Goal: Task Accomplishment & Management: Complete application form

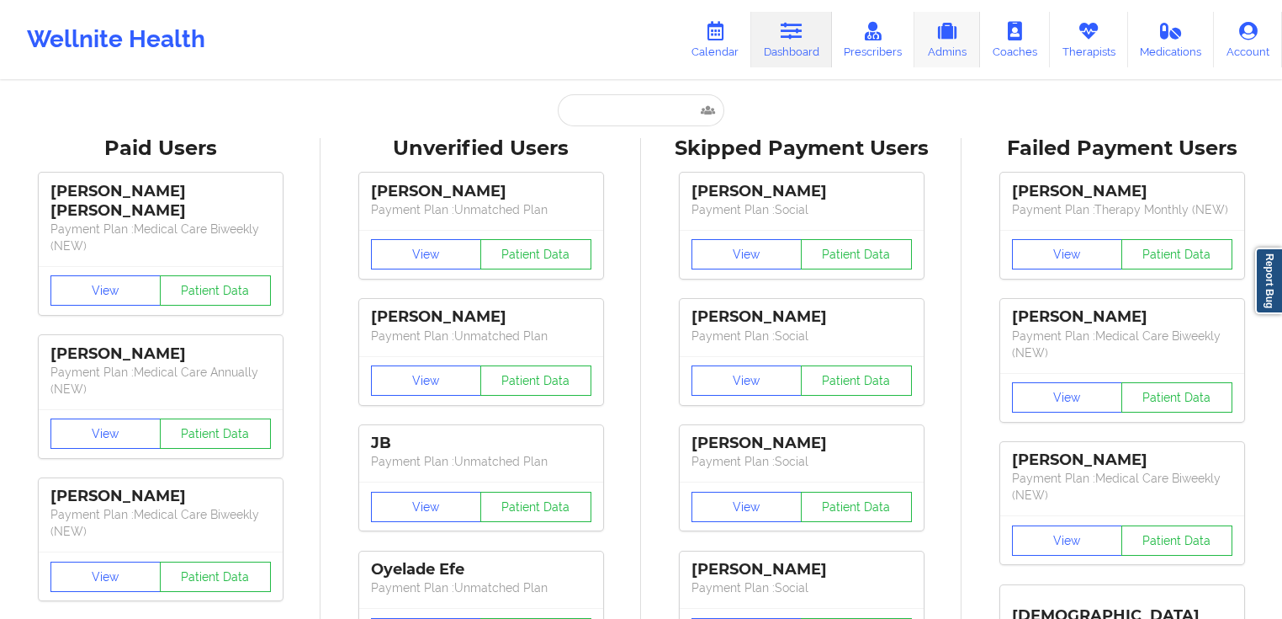
click at [942, 45] on link "Admins" at bounding box center [948, 40] width 66 height 56
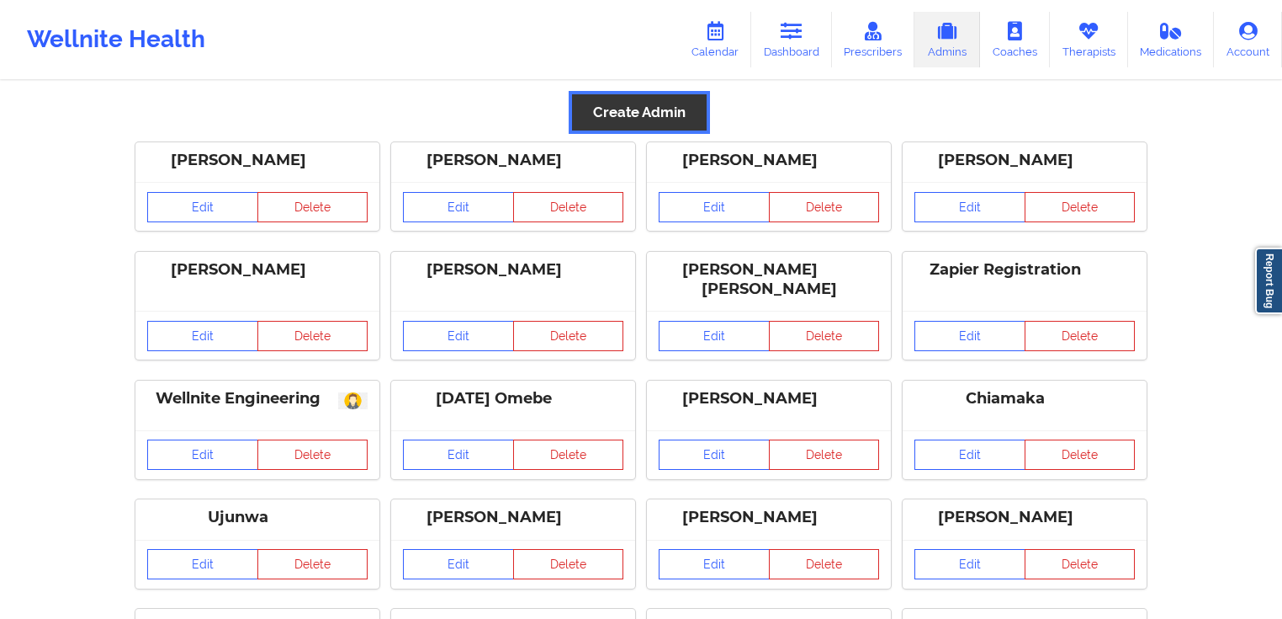
click at [650, 121] on button "Create Admin" at bounding box center [639, 112] width 135 height 36
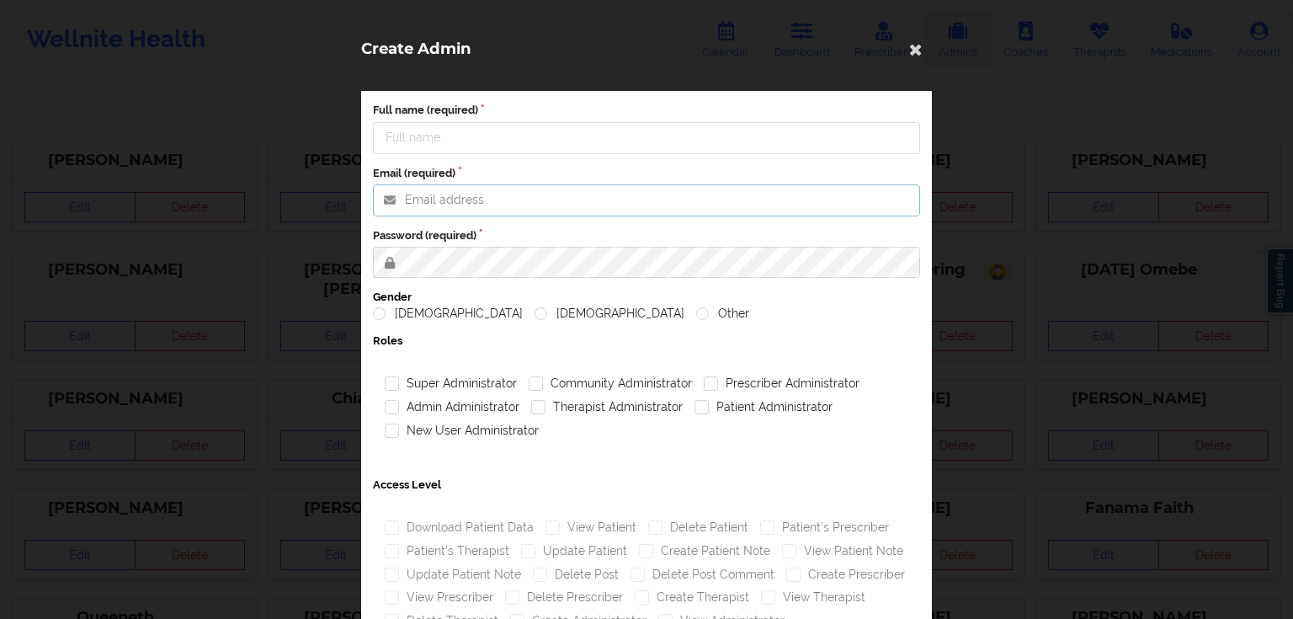
type input "[PERSON_NAME][EMAIL_ADDRESS][PERSON_NAME][DOMAIN_NAME]"
click at [501, 141] on input "Full name (required)" at bounding box center [646, 138] width 547 height 32
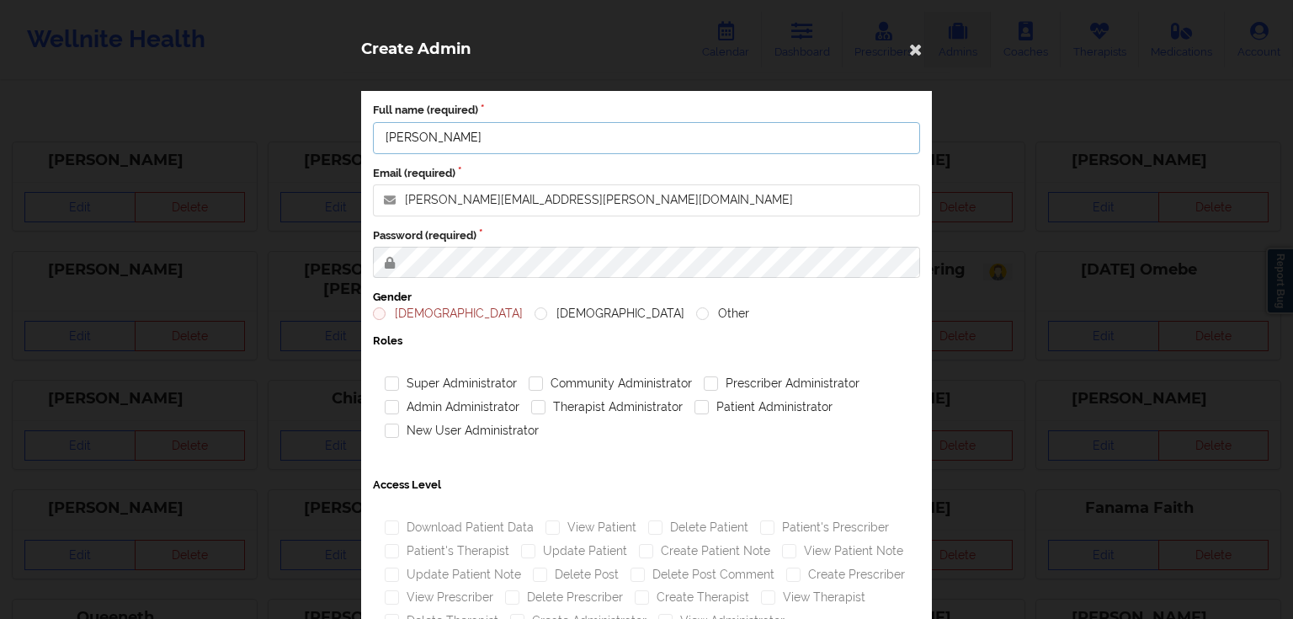
type input "[PERSON_NAME]"
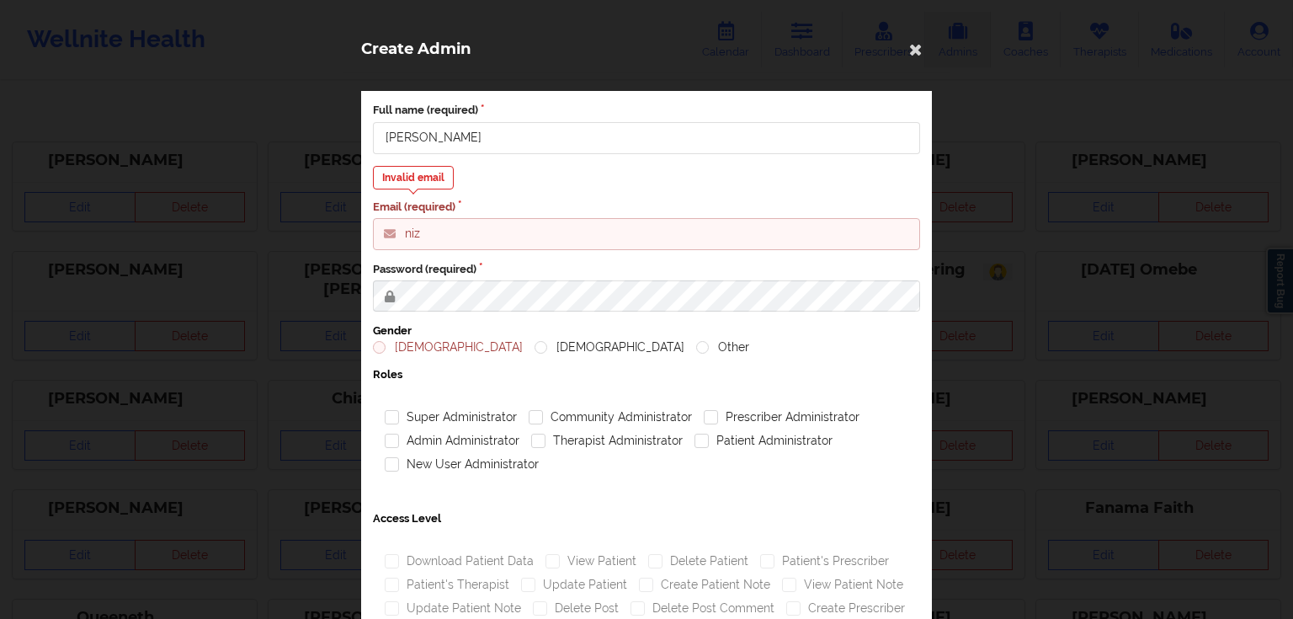
type input "[EMAIL_ADDRESS][DOMAIN_NAME]"
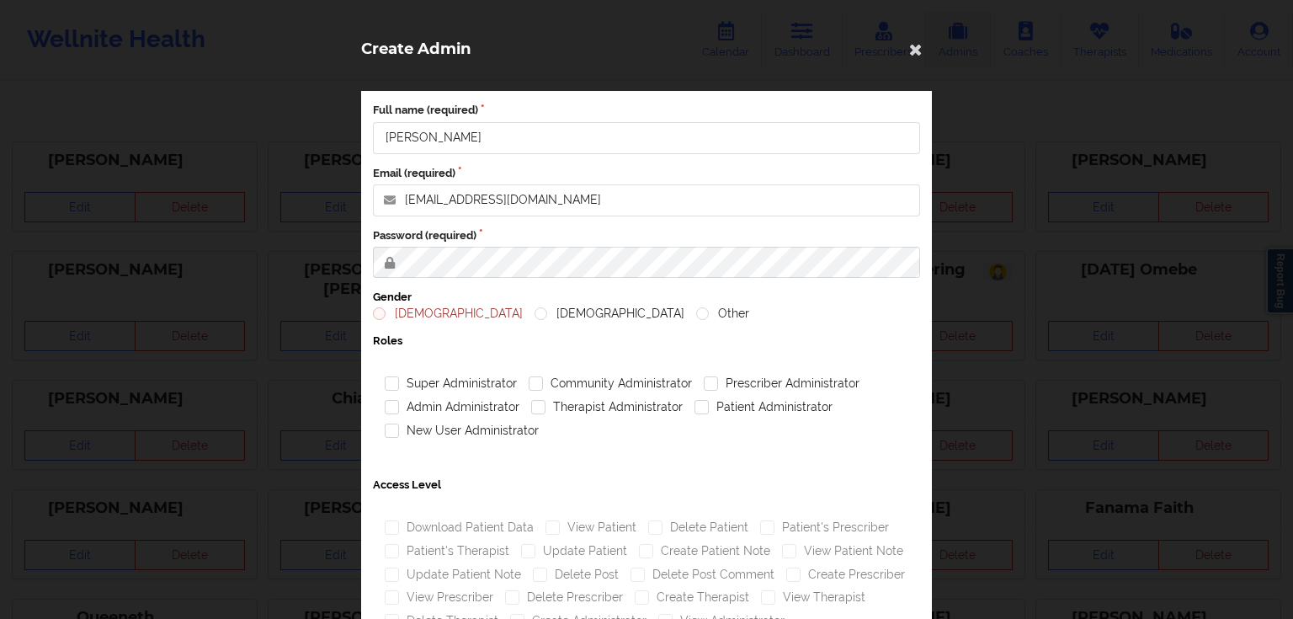
click at [387, 316] on label "[DEMOGRAPHIC_DATA]" at bounding box center [448, 313] width 150 height 14
click at [387, 316] on input "[DEMOGRAPHIC_DATA]" at bounding box center [380, 313] width 14 height 14
radio input "true"
click at [574, 377] on label "Community Administrator" at bounding box center [609, 383] width 163 height 14
click at [543, 377] on input "Community Administrator" at bounding box center [535, 383] width 14 height 14
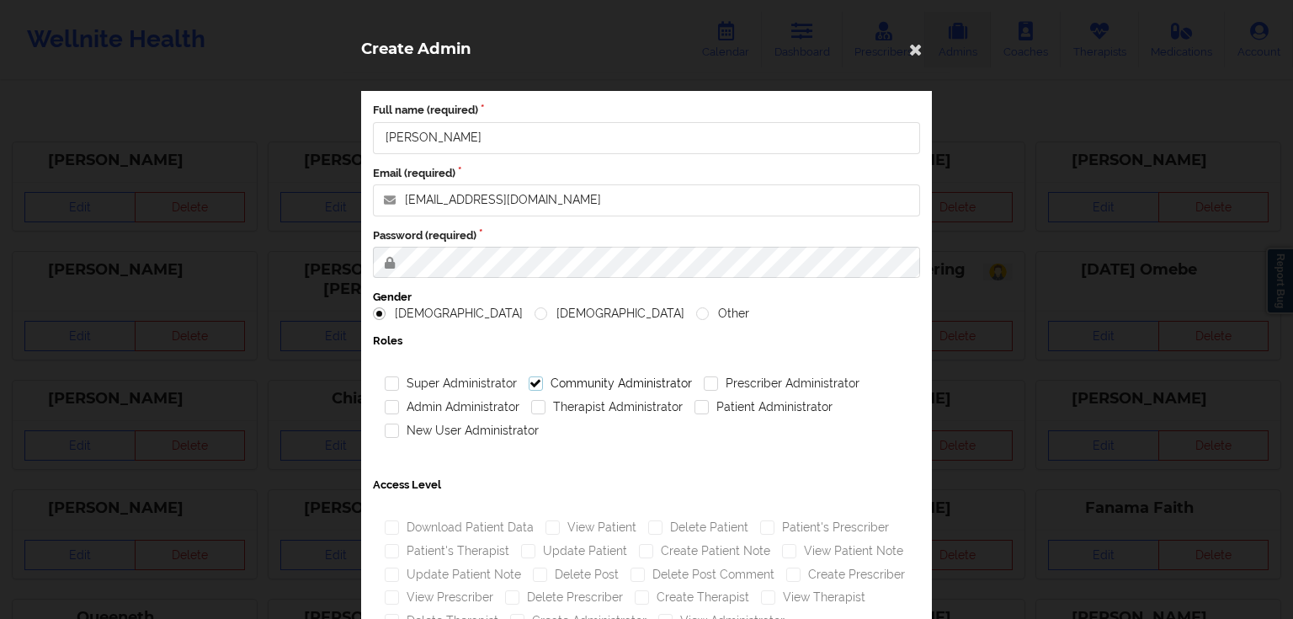
checkbox input "true"
click at [797, 370] on div "Super Administrator Community Administrator Prescriber Administrator Admin Admi…" at bounding box center [646, 412] width 547 height 105
click at [787, 385] on label "Prescriber Administrator" at bounding box center [782, 383] width 156 height 14
click at [718, 385] on input "Prescriber Administrator" at bounding box center [711, 383] width 14 height 14
checkbox input "true"
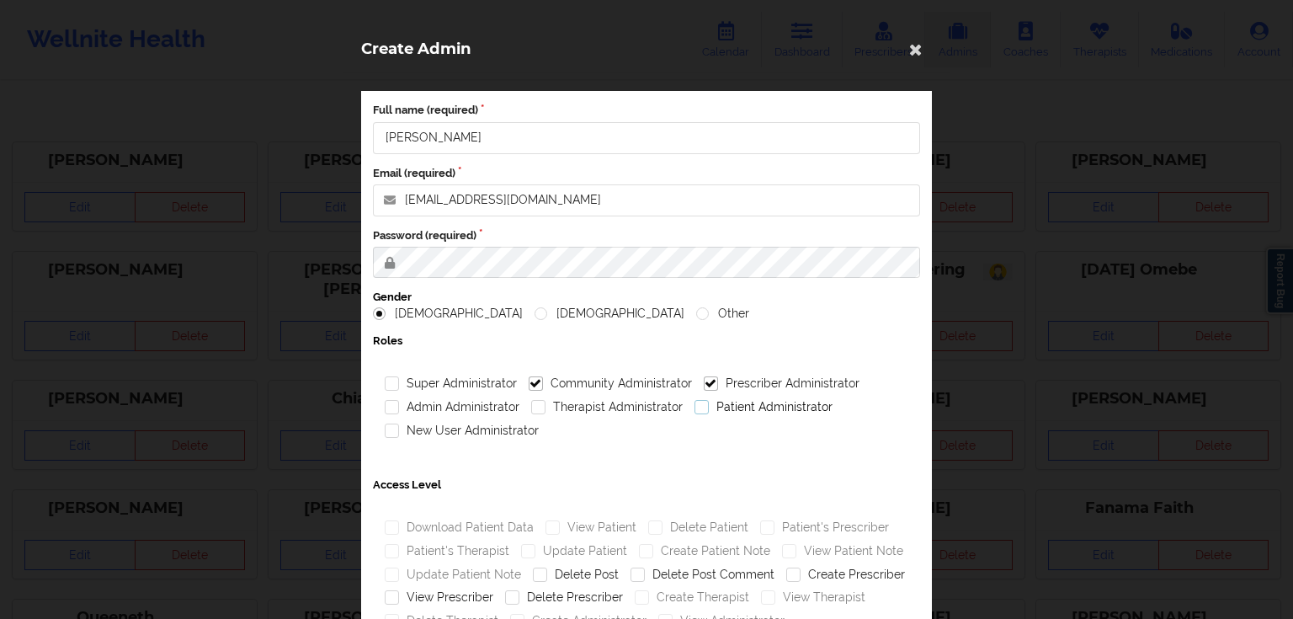
click at [756, 407] on label "Patient Administrator" at bounding box center [763, 407] width 138 height 14
click at [709, 407] on input "Patient Administrator" at bounding box center [701, 407] width 14 height 14
checkbox input "true"
click at [622, 419] on div "Super Administrator Community Administrator Prescriber Administrator Admin Admi…" at bounding box center [646, 407] width 535 height 70
click at [609, 410] on label "Therapist Administrator" at bounding box center [606, 407] width 151 height 14
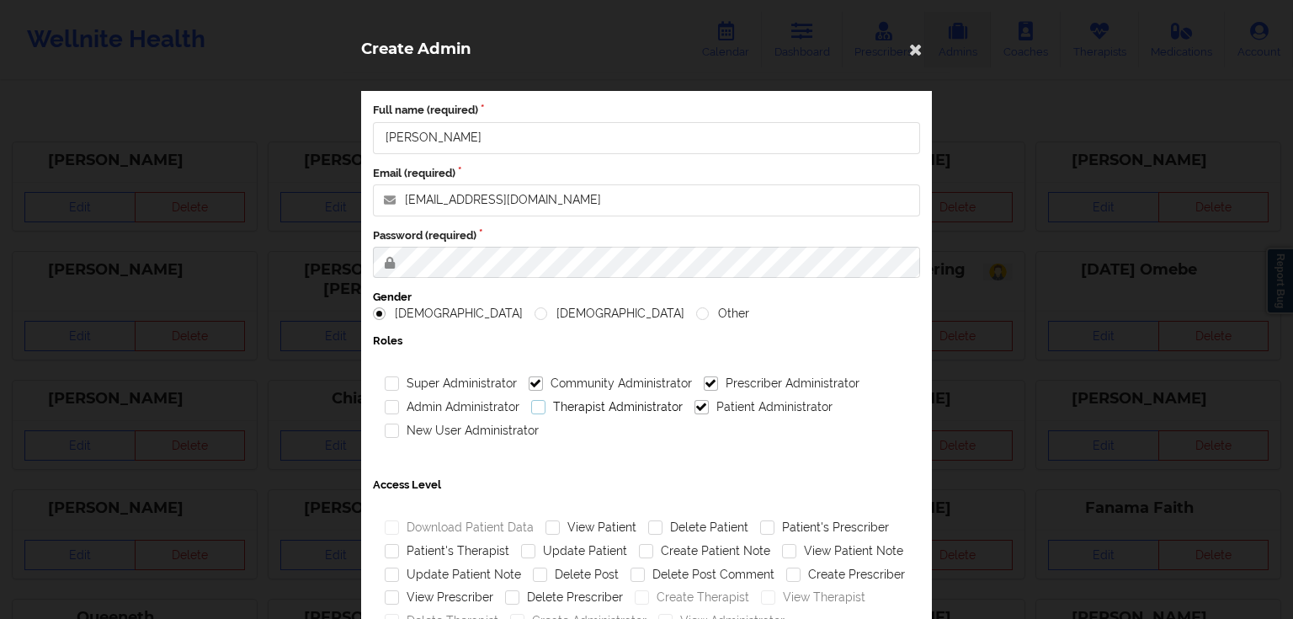
click at [545, 410] on input "Therapist Administrator" at bounding box center [538, 407] width 14 height 14
checkbox input "true"
click at [478, 411] on label "Admin Administrator" at bounding box center [452, 407] width 135 height 14
click at [399, 411] on input "Admin Administrator" at bounding box center [392, 407] width 14 height 14
checkbox input "true"
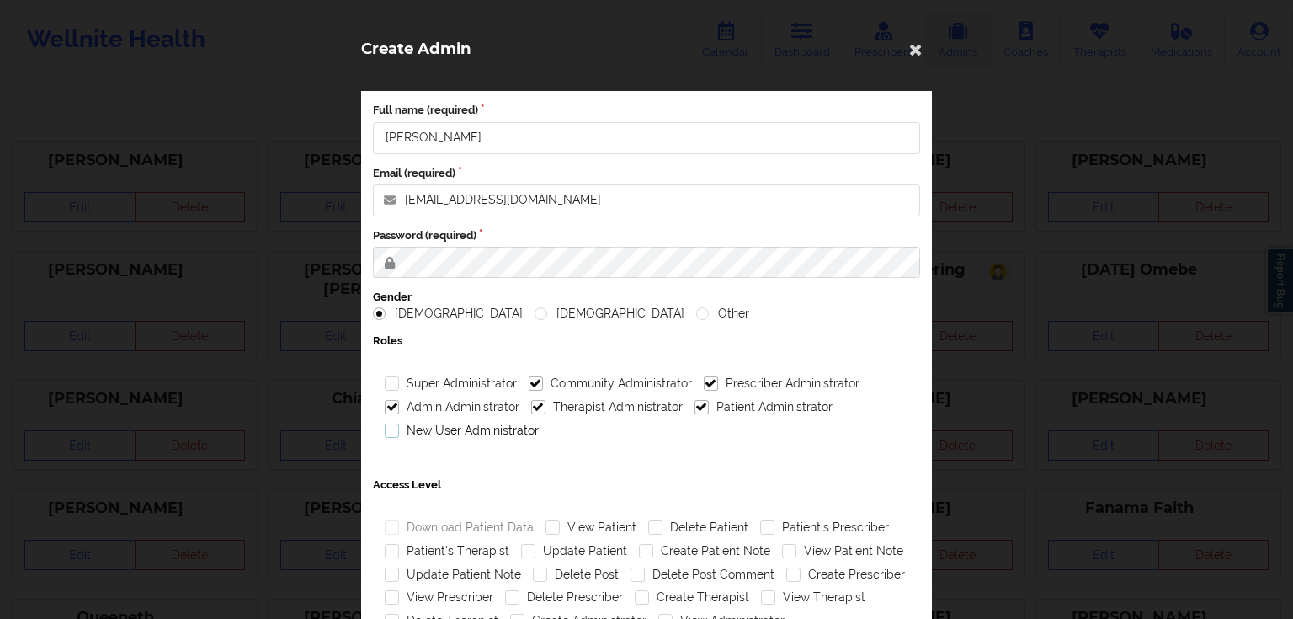
click at [479, 430] on label "New User Administrator" at bounding box center [462, 430] width 154 height 14
click at [399, 430] on input "New User Administrator" at bounding box center [392, 430] width 14 height 14
checkbox input "true"
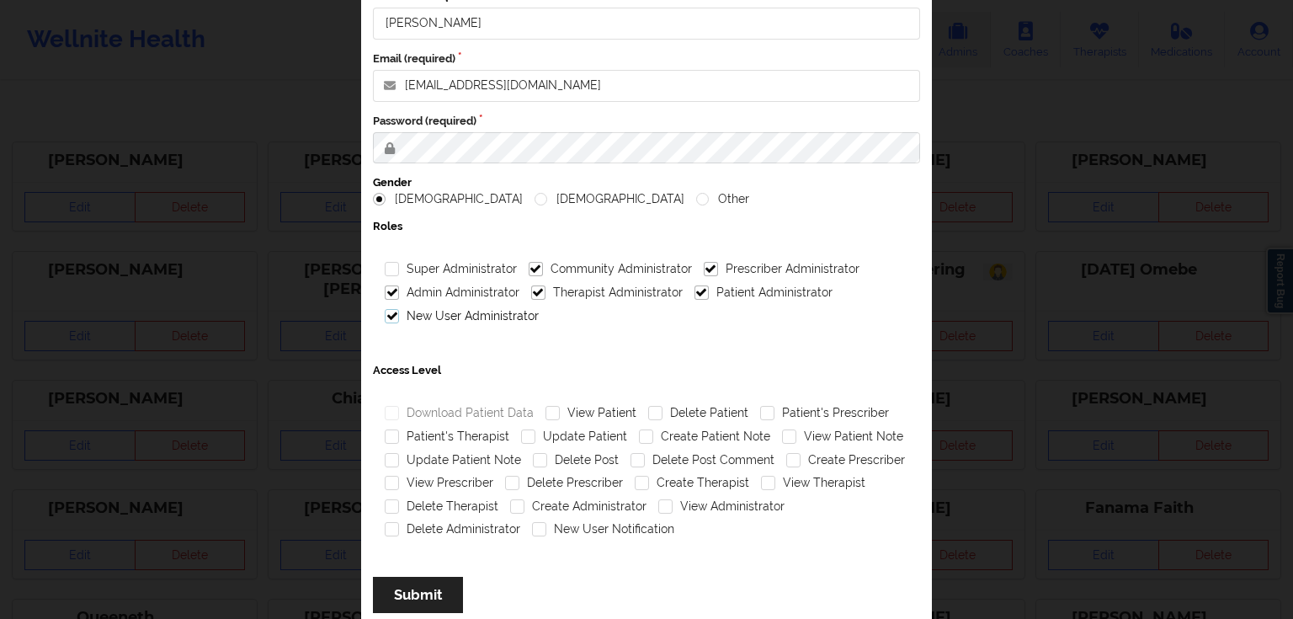
scroll to position [149, 0]
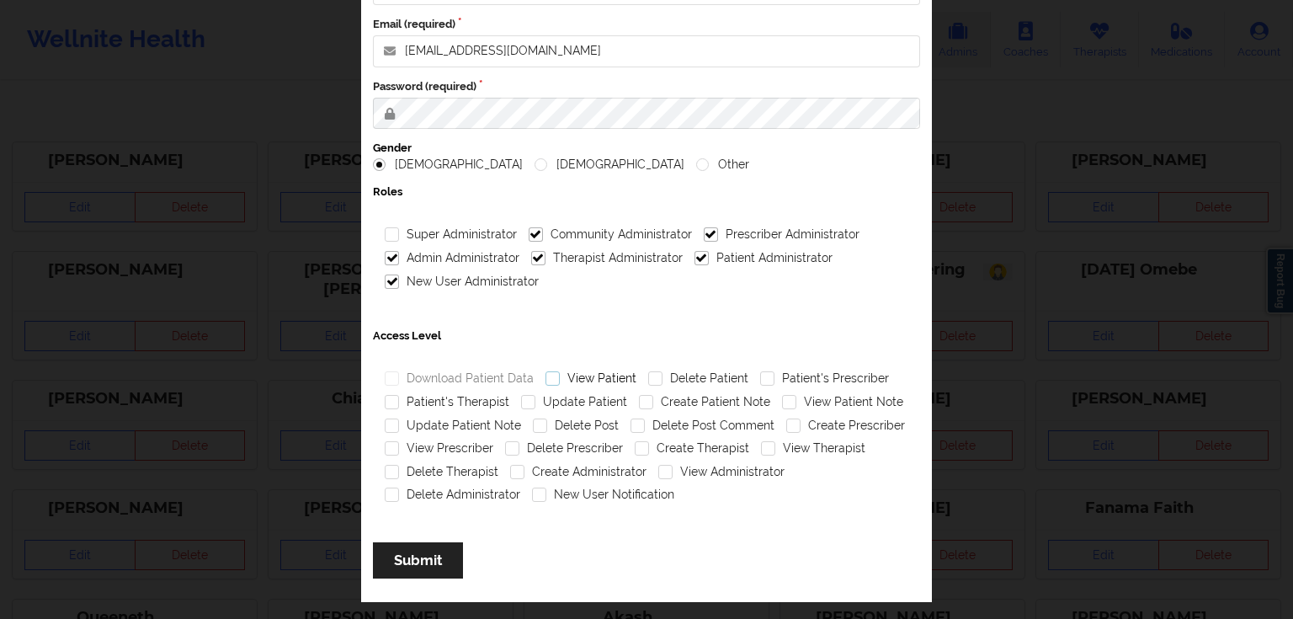
click at [608, 381] on label "View Patient" at bounding box center [590, 378] width 91 height 14
click at [560, 381] on input "View Patient" at bounding box center [552, 378] width 14 height 14
checkbox input "true"
click at [807, 384] on label "Patient's Prescriber" at bounding box center [824, 378] width 129 height 14
click at [774, 384] on input "Patient's Prescriber" at bounding box center [767, 378] width 14 height 14
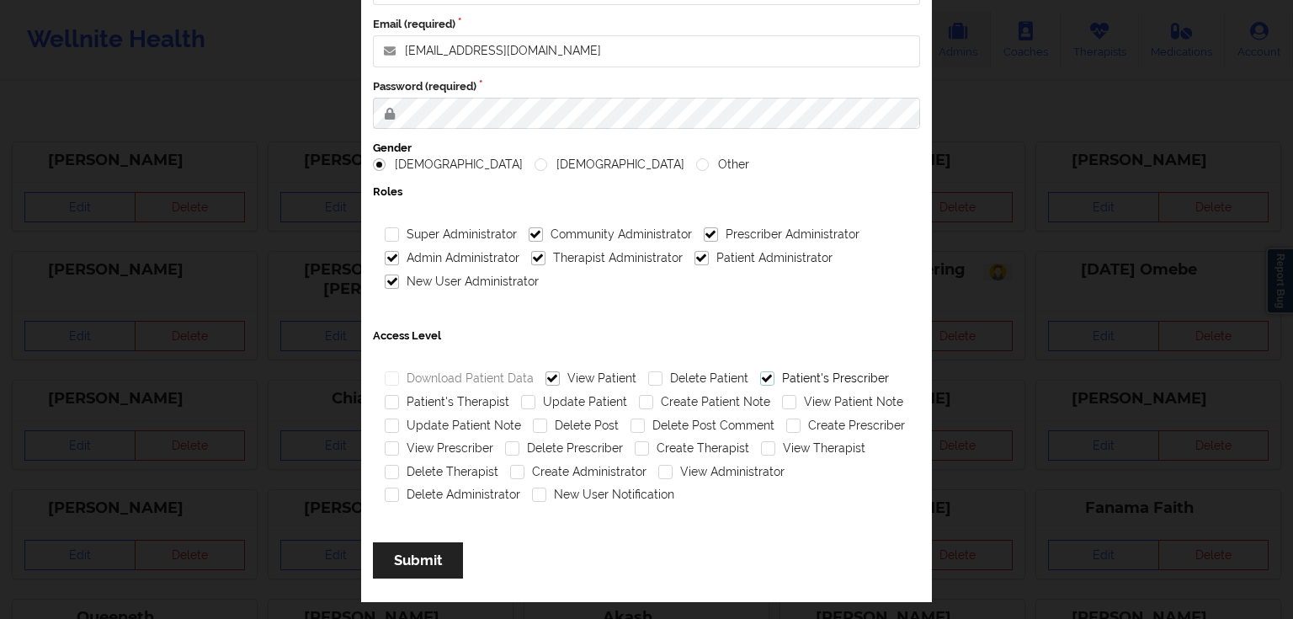
checkbox input "true"
drag, startPoint x: 458, startPoint y: 398, endPoint x: 559, endPoint y: 397, distance: 101.0
click at [471, 398] on label "Patient's Therapist" at bounding box center [447, 402] width 125 height 14
click at [399, 398] on input "Patient's Therapist" at bounding box center [392, 402] width 14 height 14
checkbox input "true"
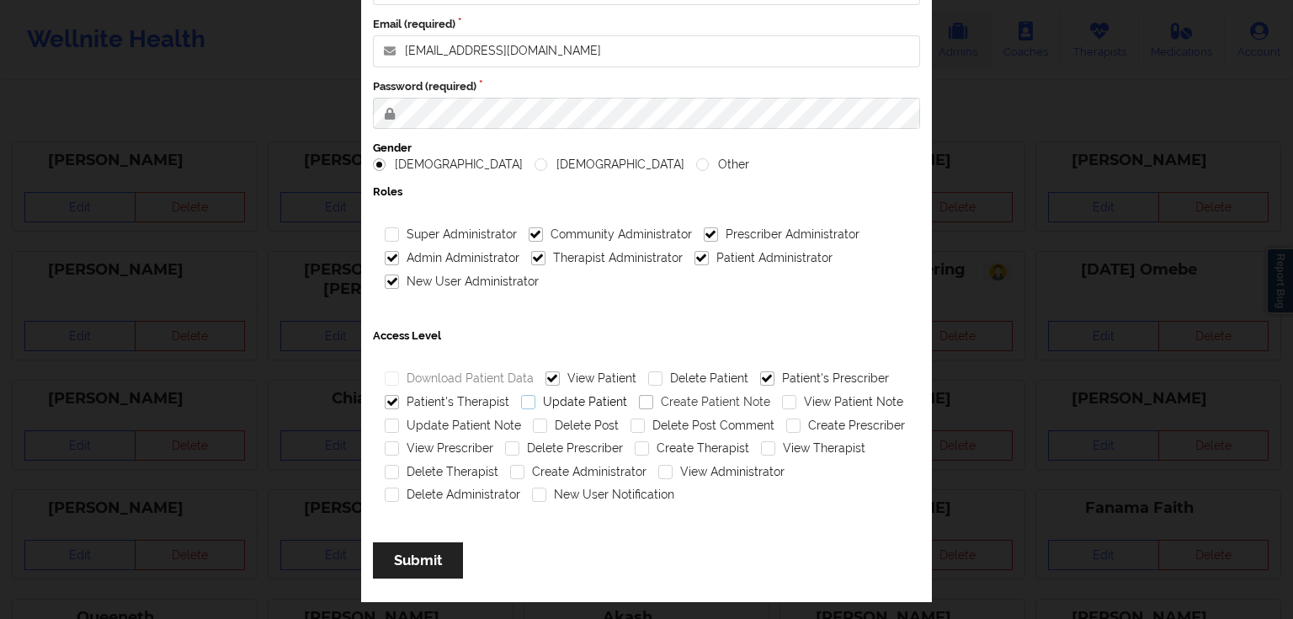
drag, startPoint x: 559, startPoint y: 397, endPoint x: 682, endPoint y: 398, distance: 123.7
click at [560, 397] on label "Update Patient" at bounding box center [574, 402] width 106 height 14
click at [535, 397] on input "Update Patient" at bounding box center [528, 402] width 14 height 14
checkbox input "true"
click at [683, 398] on label "Create Patient Note" at bounding box center [704, 402] width 131 height 14
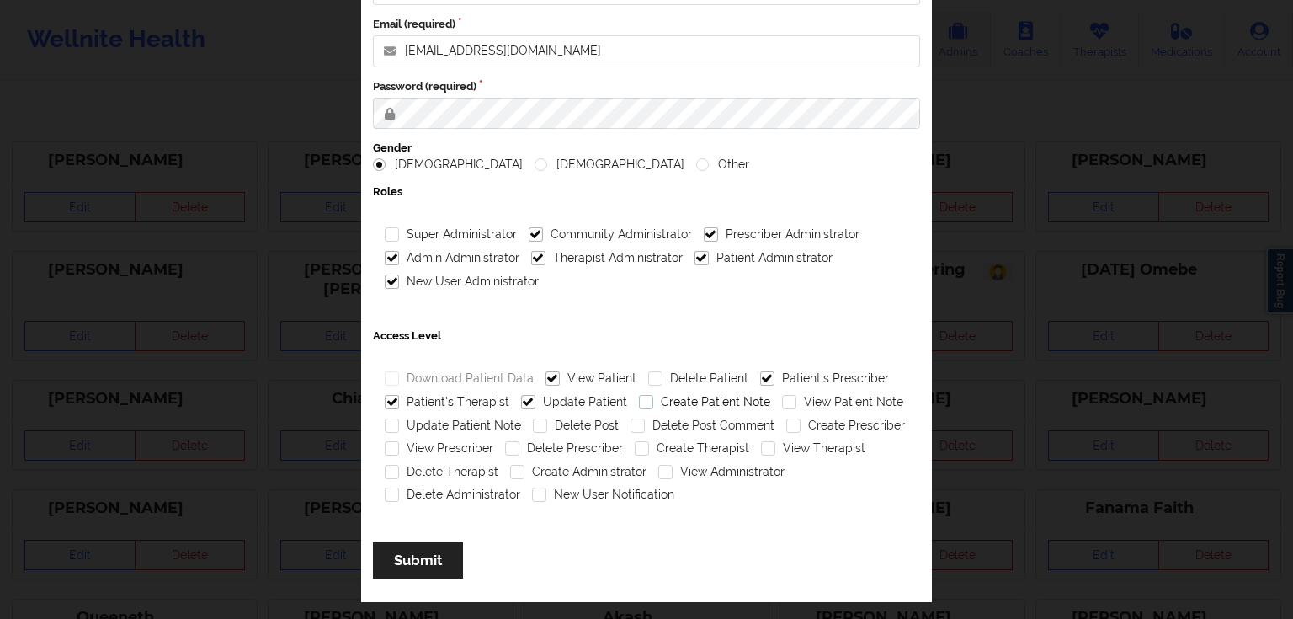
click at [653, 398] on input "Create Patient Note" at bounding box center [646, 402] width 14 height 14
checkbox input "true"
click at [833, 398] on label "View Patient Note" at bounding box center [842, 402] width 121 height 14
click at [796, 398] on input "View Patient Note" at bounding box center [789, 402] width 14 height 14
checkbox input "true"
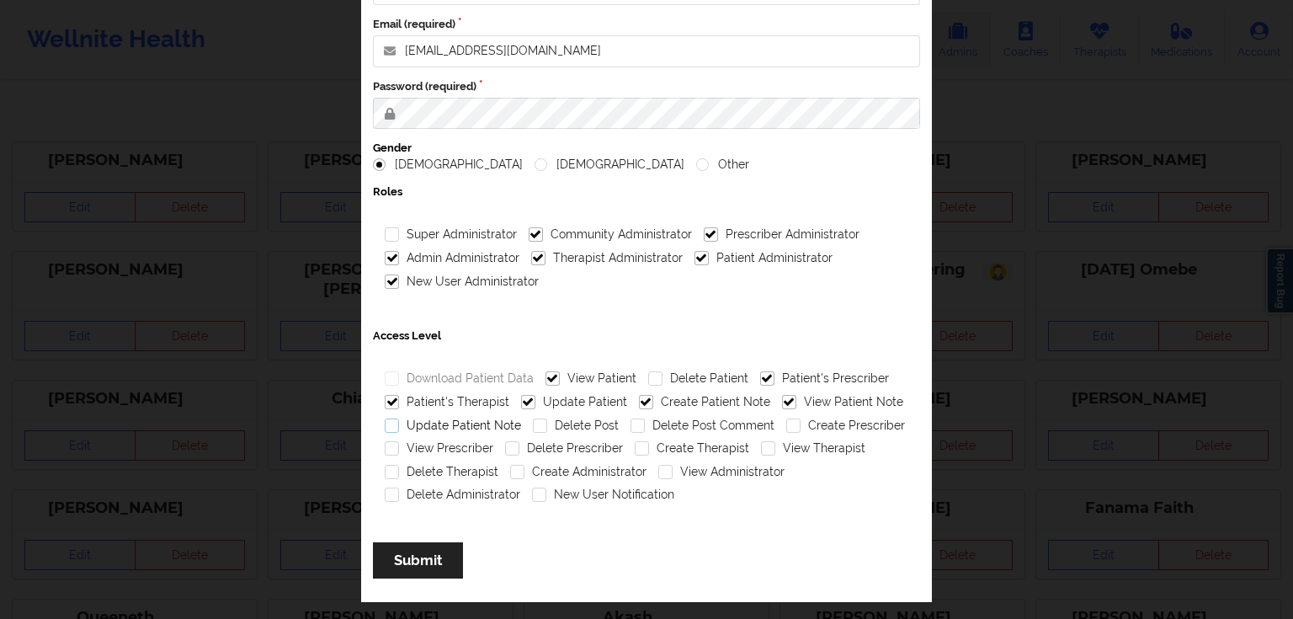
click at [491, 426] on label "Update Patient Note" at bounding box center [453, 425] width 136 height 14
click at [399, 426] on input "Update Patient Note" at bounding box center [392, 425] width 14 height 14
checkbox input "true"
click at [833, 427] on label "Create Prescriber" at bounding box center [845, 425] width 119 height 14
click at [800, 427] on input "Create Prescriber" at bounding box center [793, 425] width 14 height 14
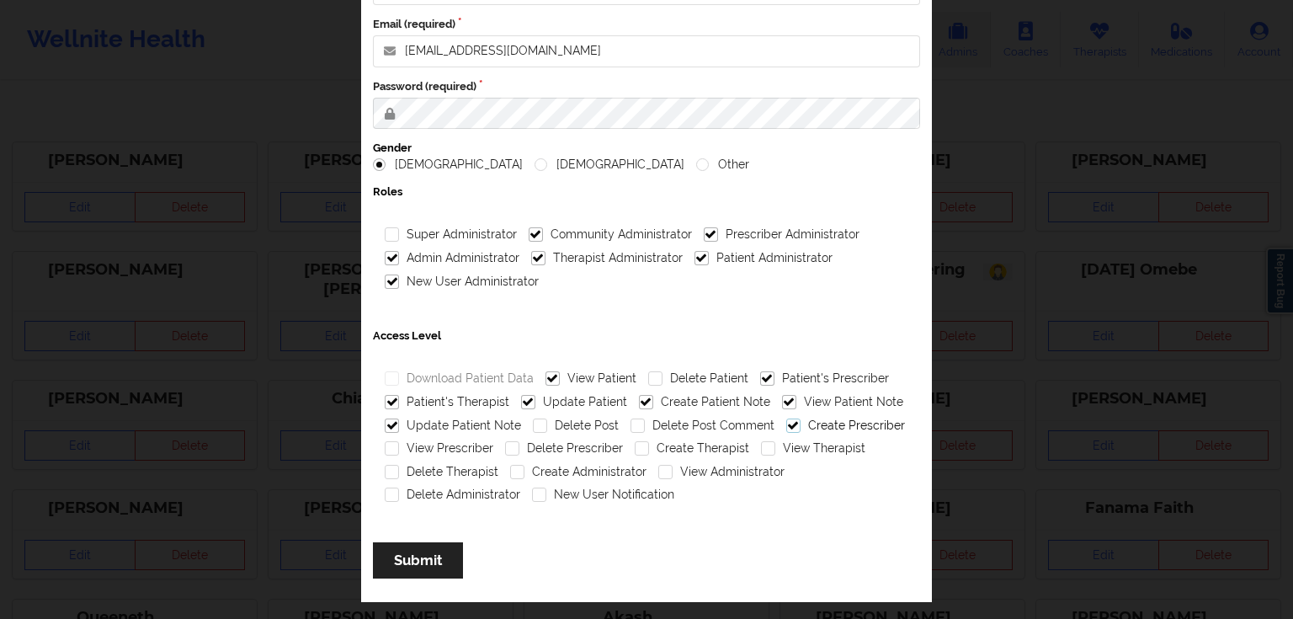
checkbox input "true"
click at [442, 449] on label "View Prescriber" at bounding box center [439, 448] width 109 height 14
click at [399, 449] on input "View Prescriber" at bounding box center [392, 448] width 14 height 14
checkbox input "true"
drag, startPoint x: 813, startPoint y: 421, endPoint x: 776, endPoint y: 430, distance: 38.2
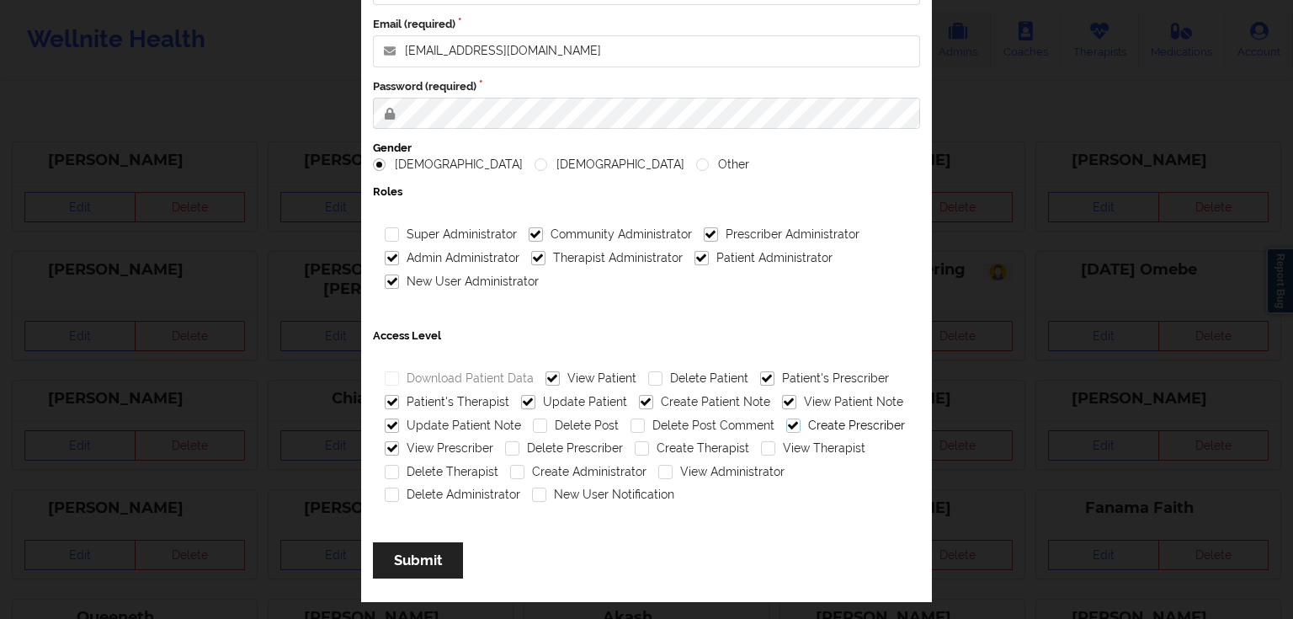
click at [811, 422] on label "Create Prescriber" at bounding box center [845, 425] width 119 height 14
click at [800, 422] on input "Create Prescriber" at bounding box center [793, 425] width 14 height 14
checkbox input "false"
click at [785, 447] on label "View Therapist" at bounding box center [813, 448] width 104 height 14
click at [775, 447] on input "View Therapist" at bounding box center [768, 448] width 14 height 14
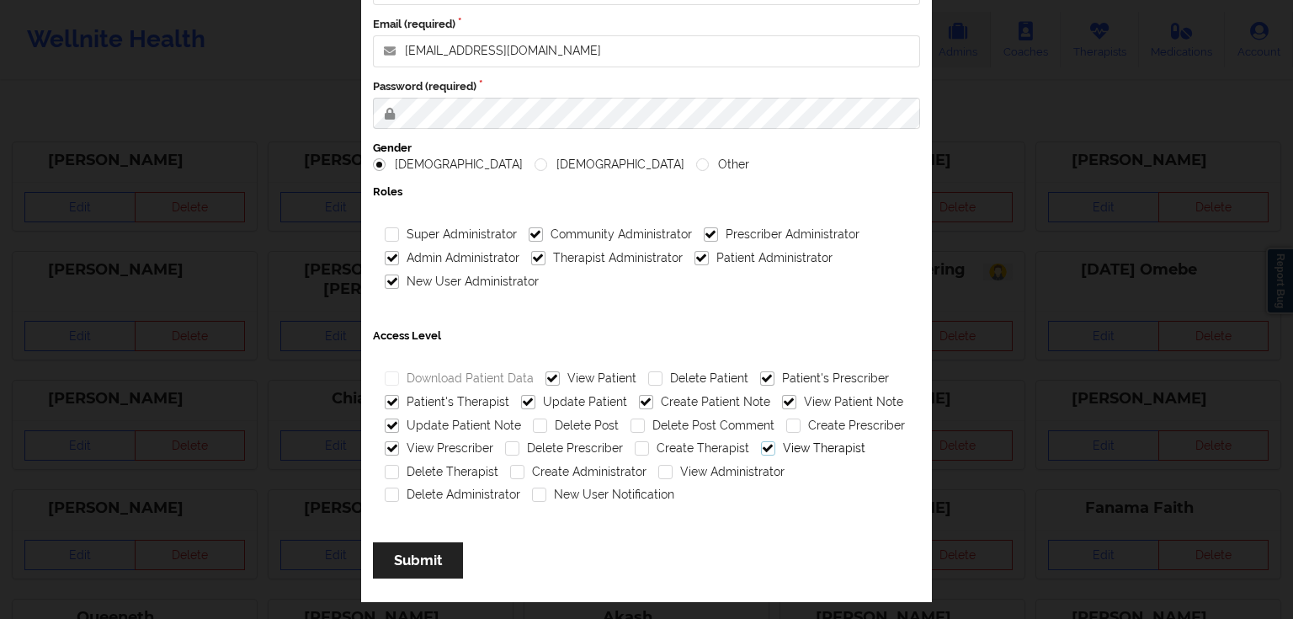
checkbox input "true"
click at [708, 470] on label "View Administrator" at bounding box center [721, 472] width 126 height 14
click at [672, 470] on input "View Administrator" at bounding box center [665, 472] width 14 height 14
checkbox input "true"
click at [478, 491] on label "Delete Administrator" at bounding box center [452, 494] width 135 height 14
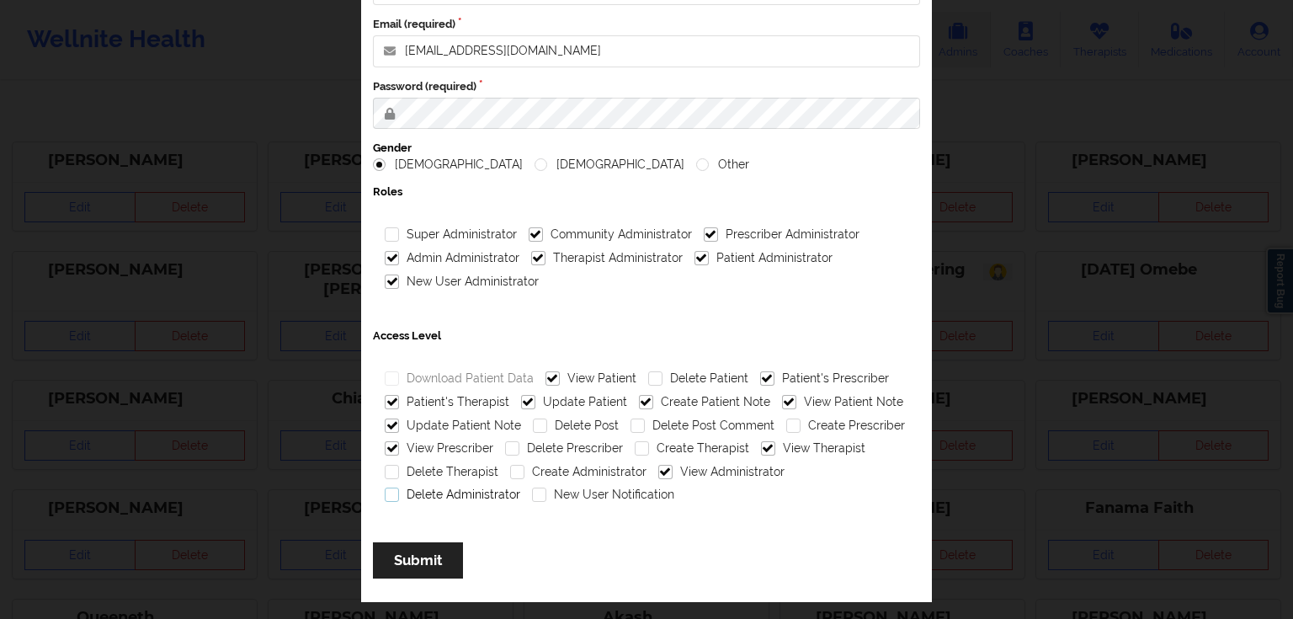
click at [399, 491] on input "Delete Administrator" at bounding box center [392, 494] width 14 height 14
click at [480, 491] on label "Delete Administrator" at bounding box center [452, 494] width 135 height 14
click at [399, 491] on input "Delete Administrator" at bounding box center [392, 494] width 14 height 14
checkbox input "false"
click at [579, 489] on label "New User Notification" at bounding box center [603, 494] width 142 height 14
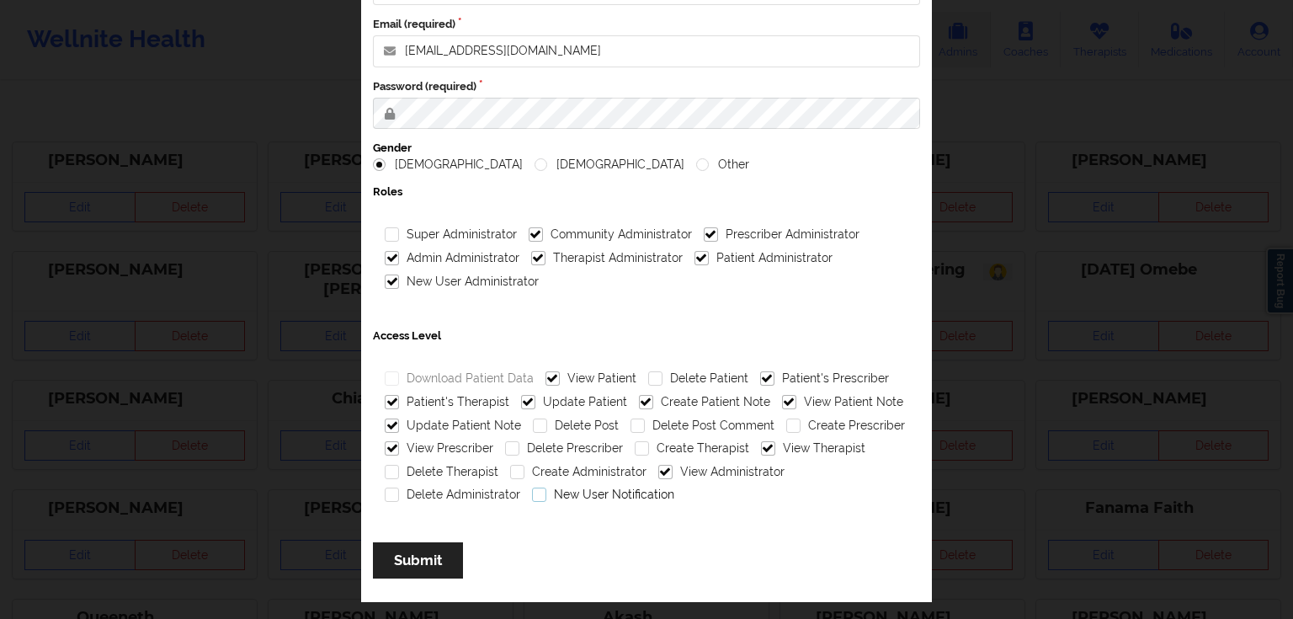
click at [546, 489] on input "New User Notification" at bounding box center [539, 494] width 14 height 14
checkbox input "true"
click at [427, 549] on button "Submit" at bounding box center [418, 560] width 90 height 36
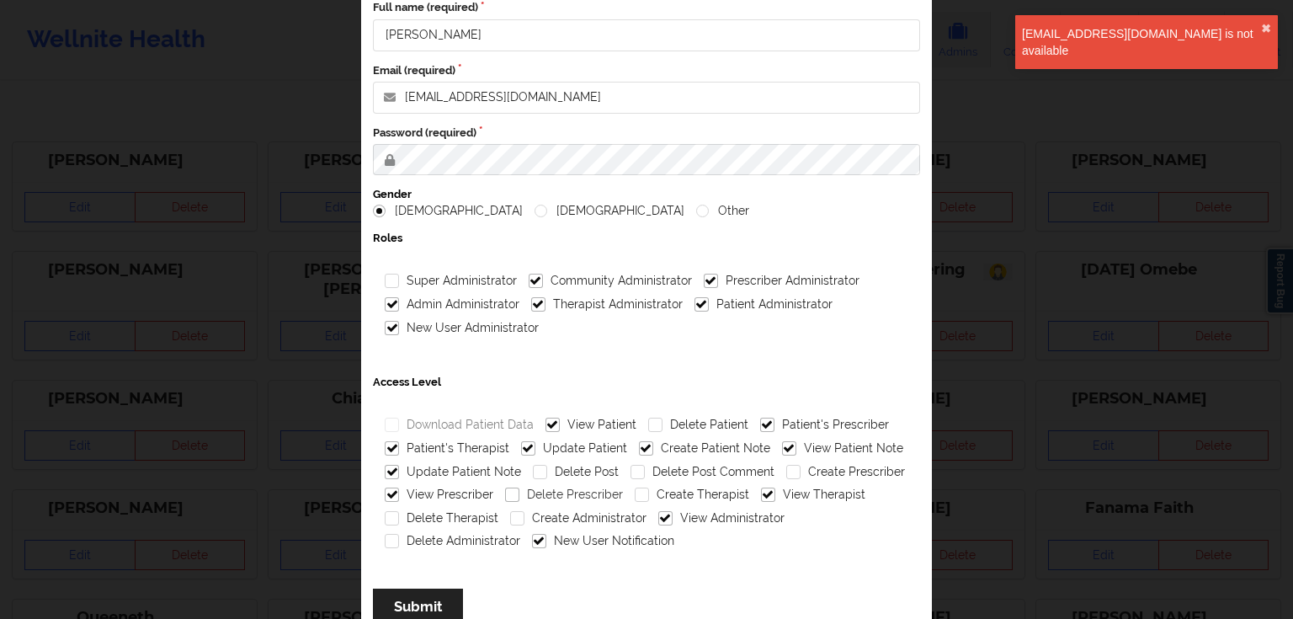
scroll to position [0, 0]
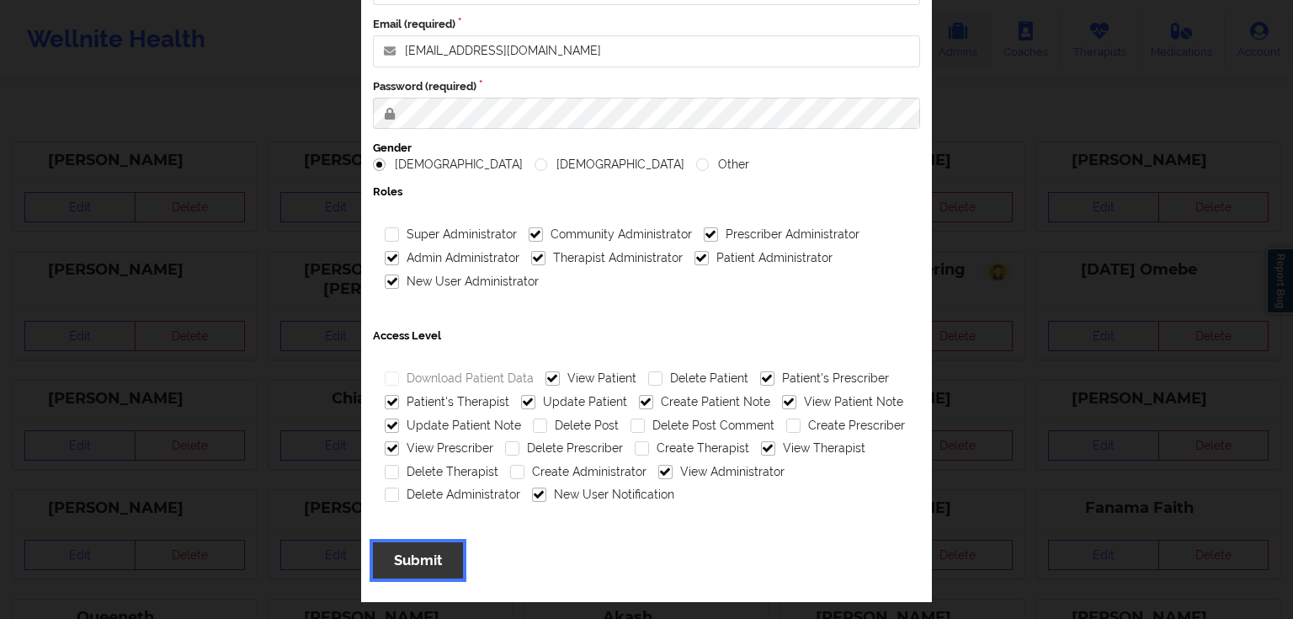
click at [448, 560] on button "Submit" at bounding box center [418, 560] width 90 height 36
